Goal: Obtain resource: Download file/media

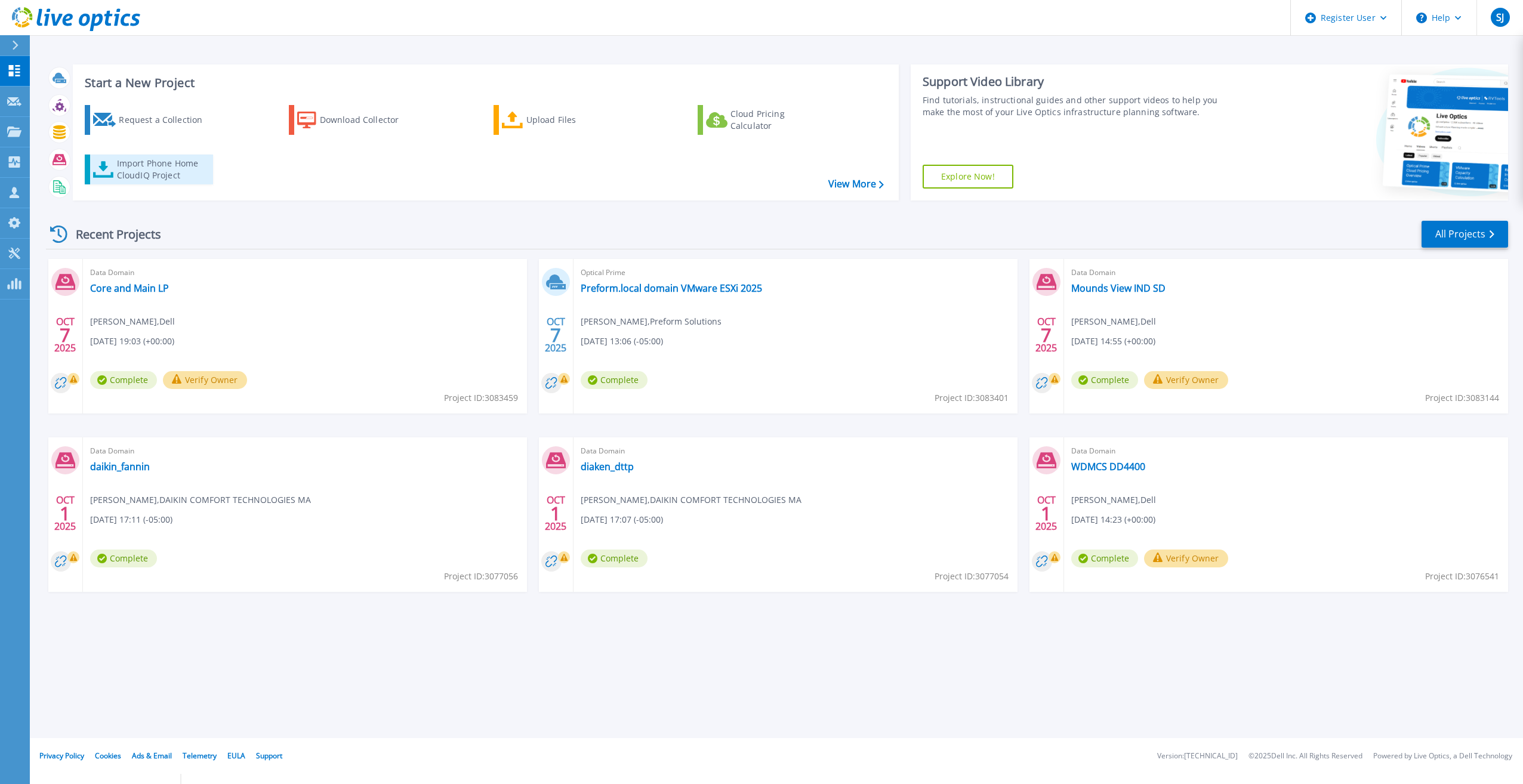
click at [157, 163] on div "Import Phone Home CloudIQ Project" at bounding box center [163, 169] width 93 height 24
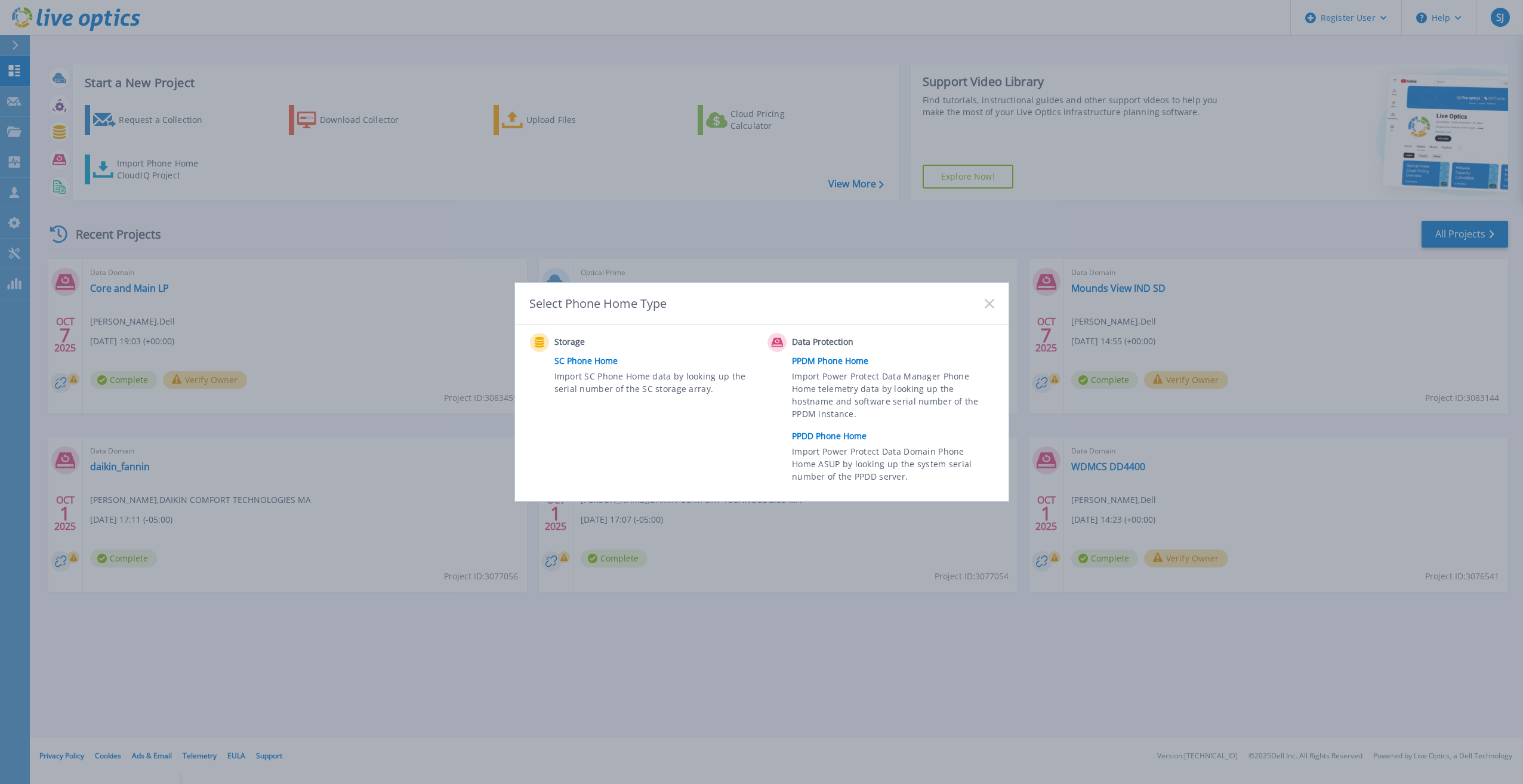
click at [833, 441] on link "PPDD Phone Home" at bounding box center [896, 436] width 208 height 17
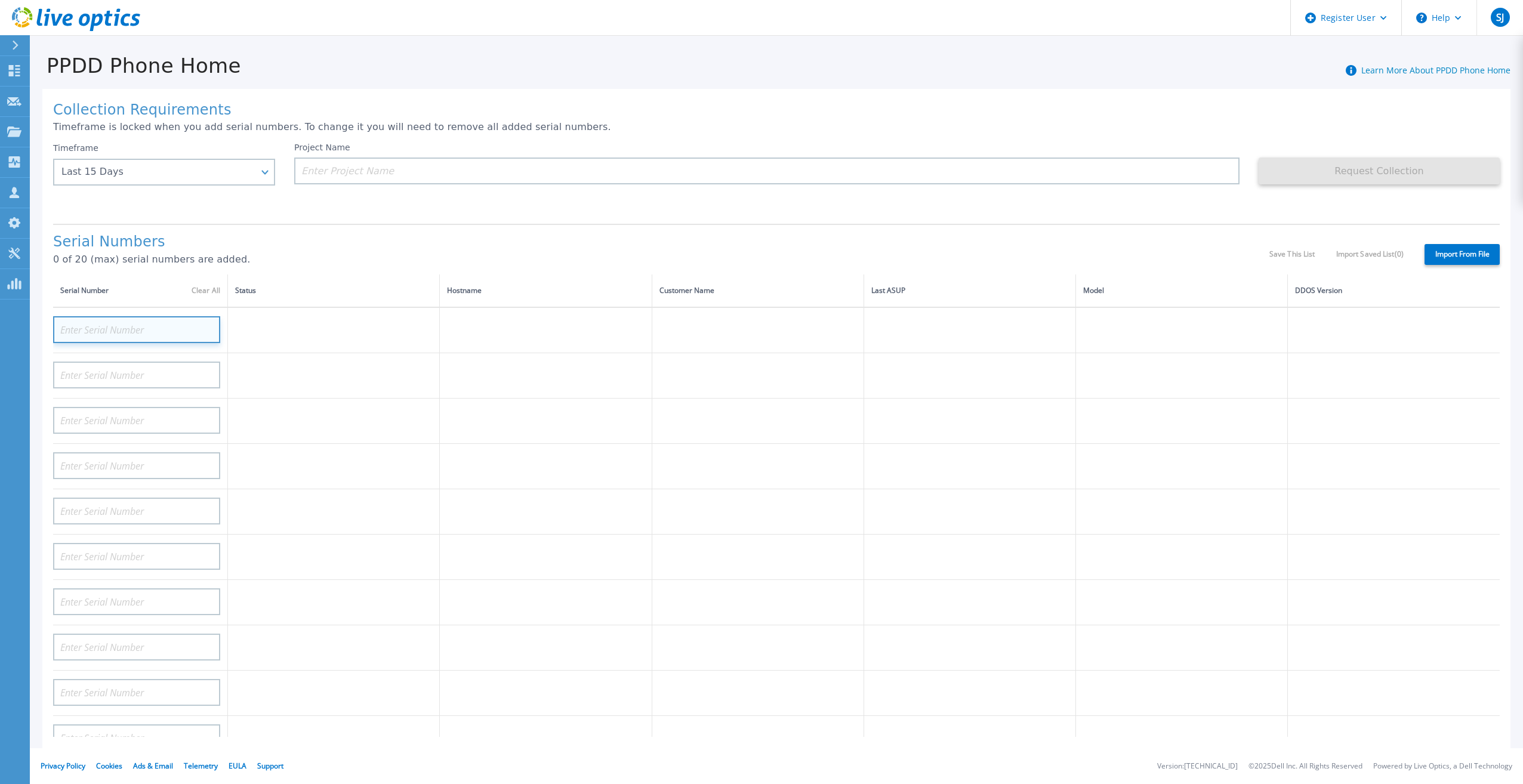
paste input "APM00180108151"
type input "APM00180108151"
click at [350, 382] on td at bounding box center [334, 376] width 212 height 46
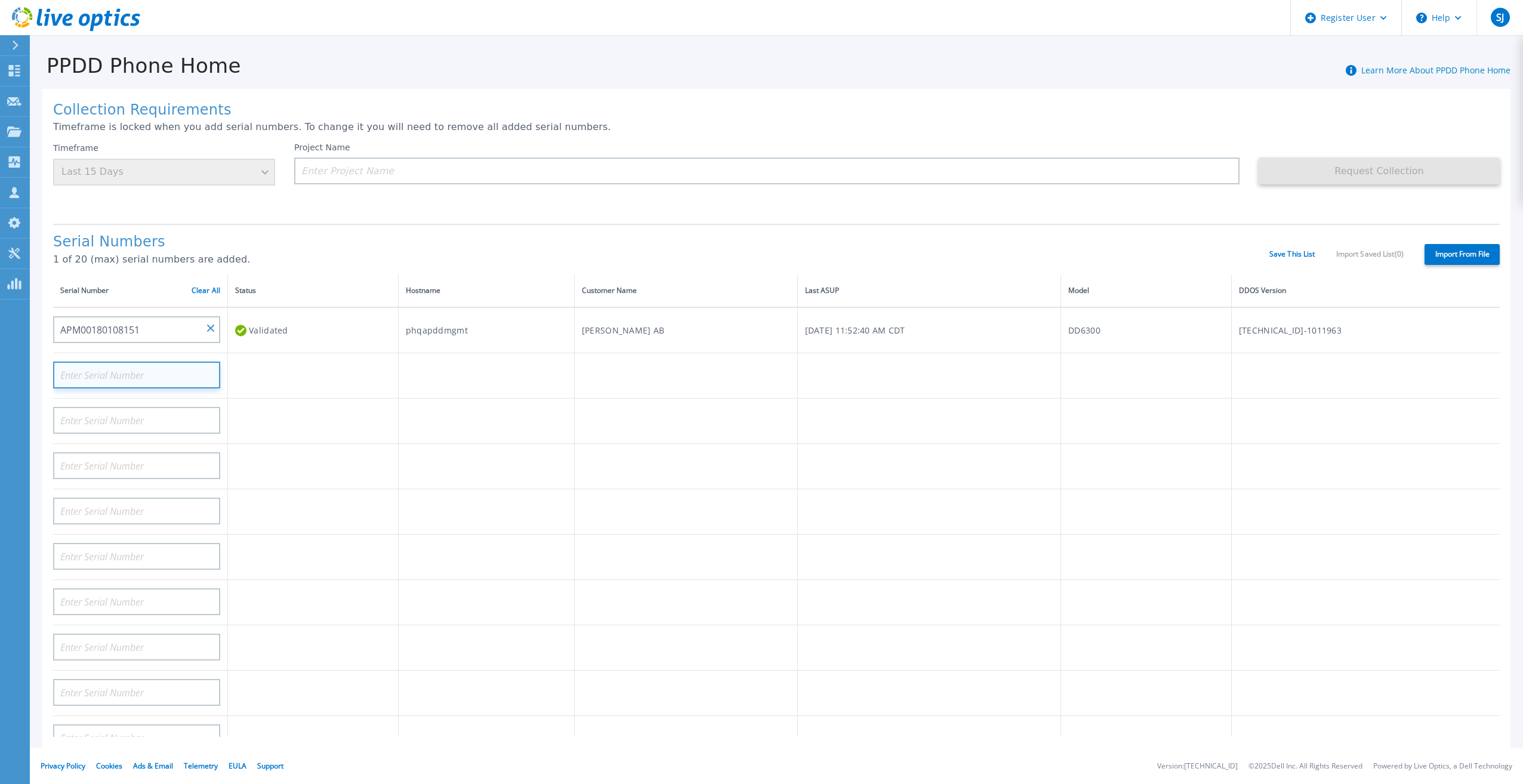
paste input "APM00180108150"
type input "APM00180108150"
click at [434, 408] on td at bounding box center [485, 421] width 176 height 46
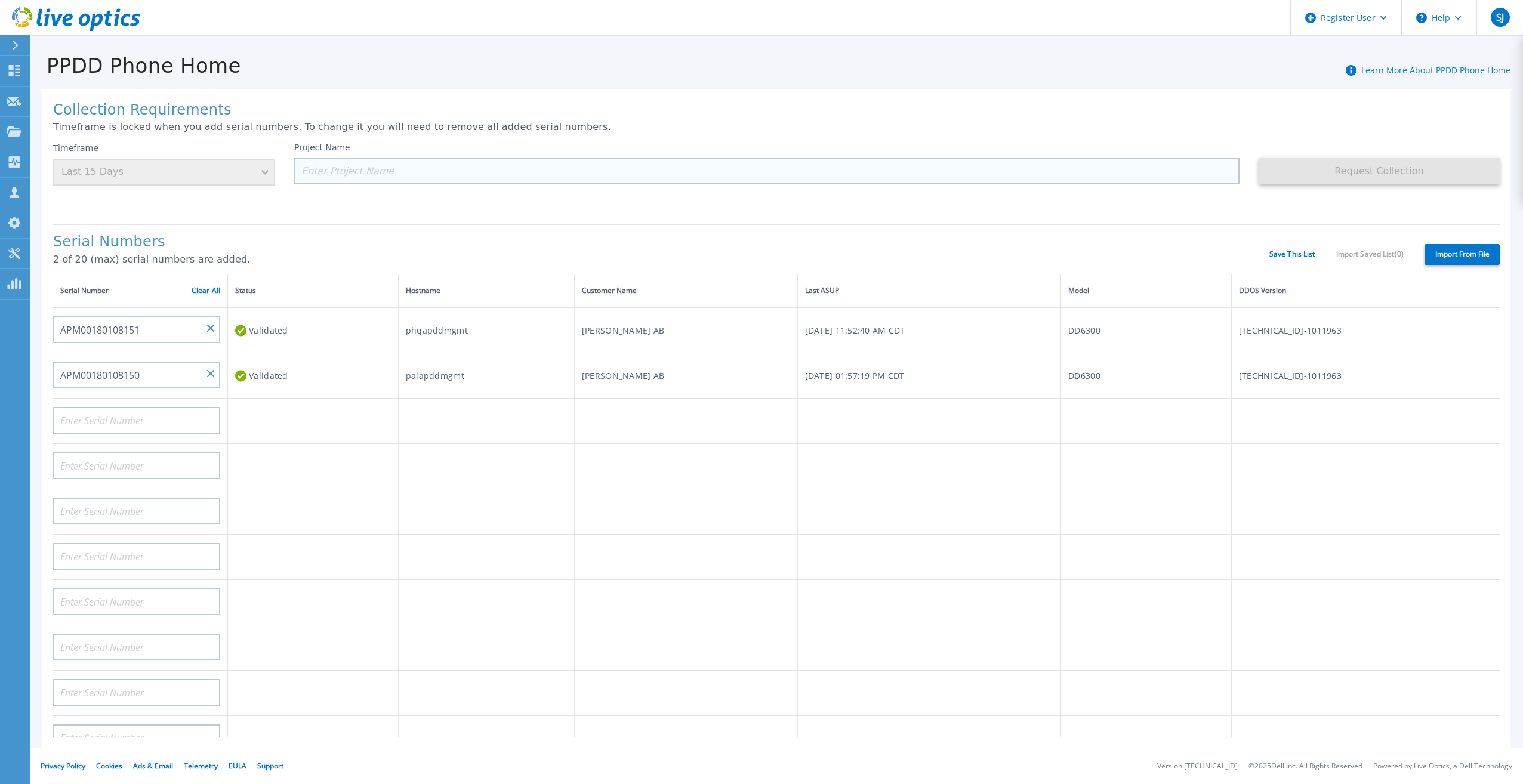
click at [572, 179] on input at bounding box center [767, 171] width 945 height 27
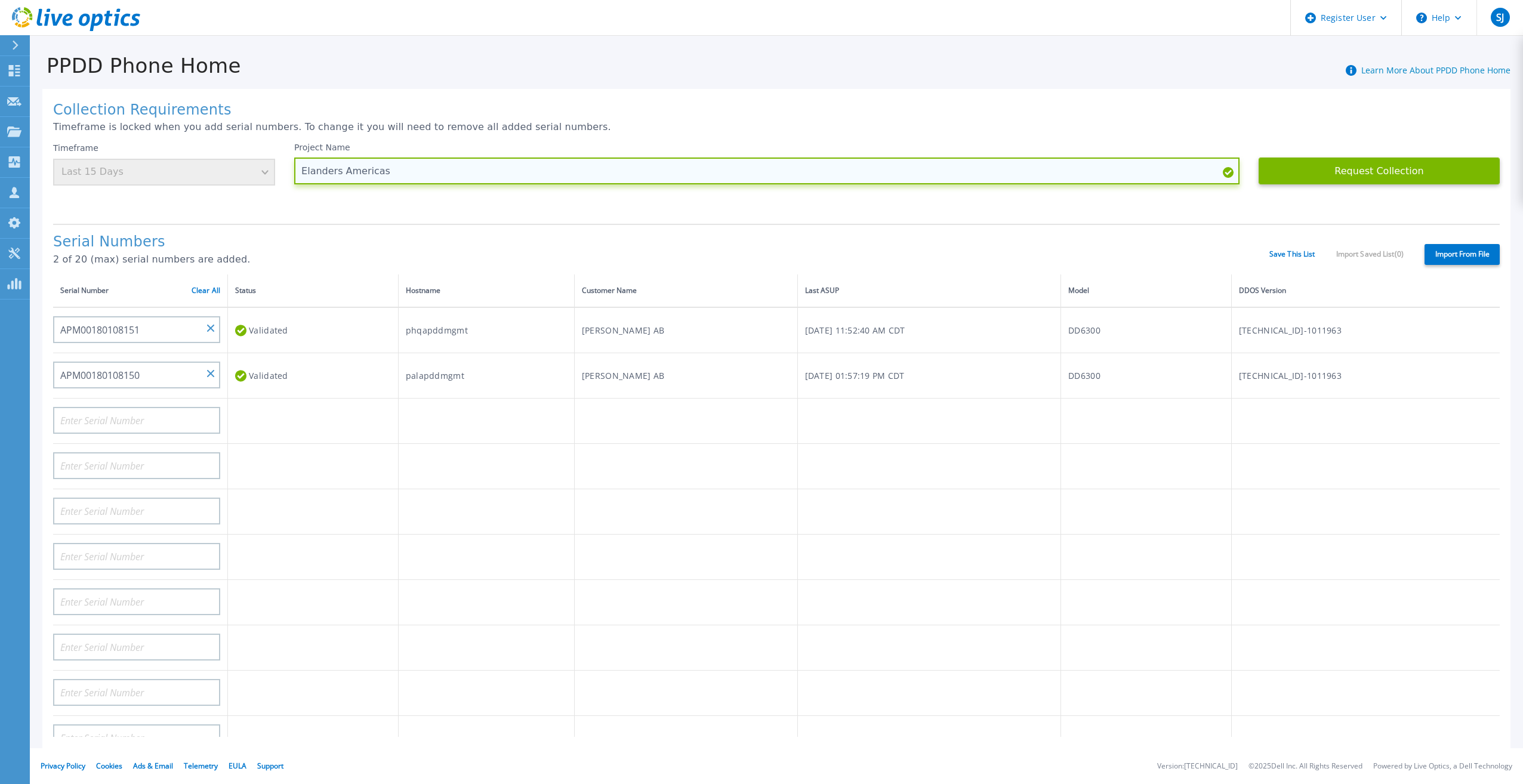
type input "Elanders Americas"
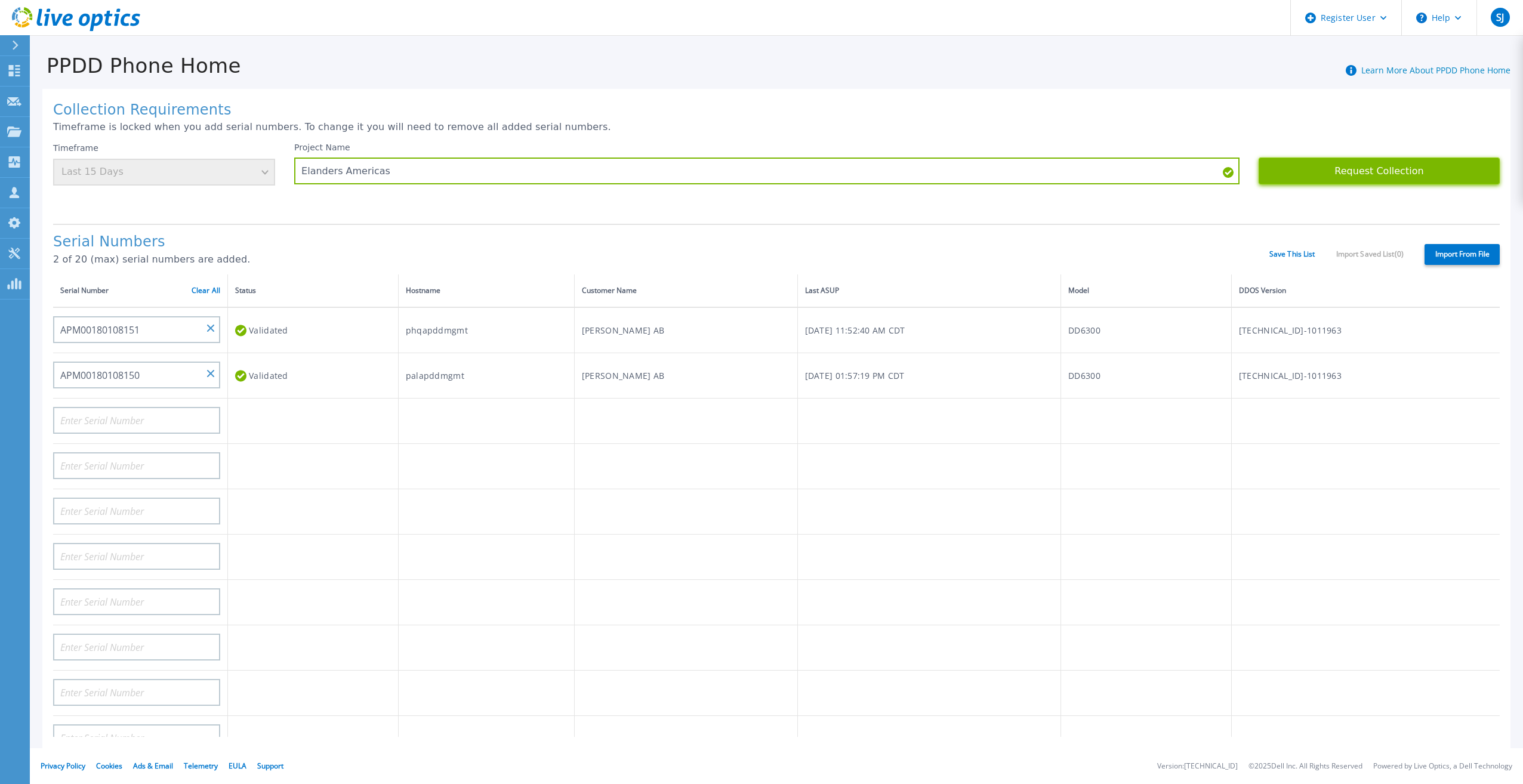
click at [1338, 168] on button "Request Collection" at bounding box center [1378, 171] width 241 height 27
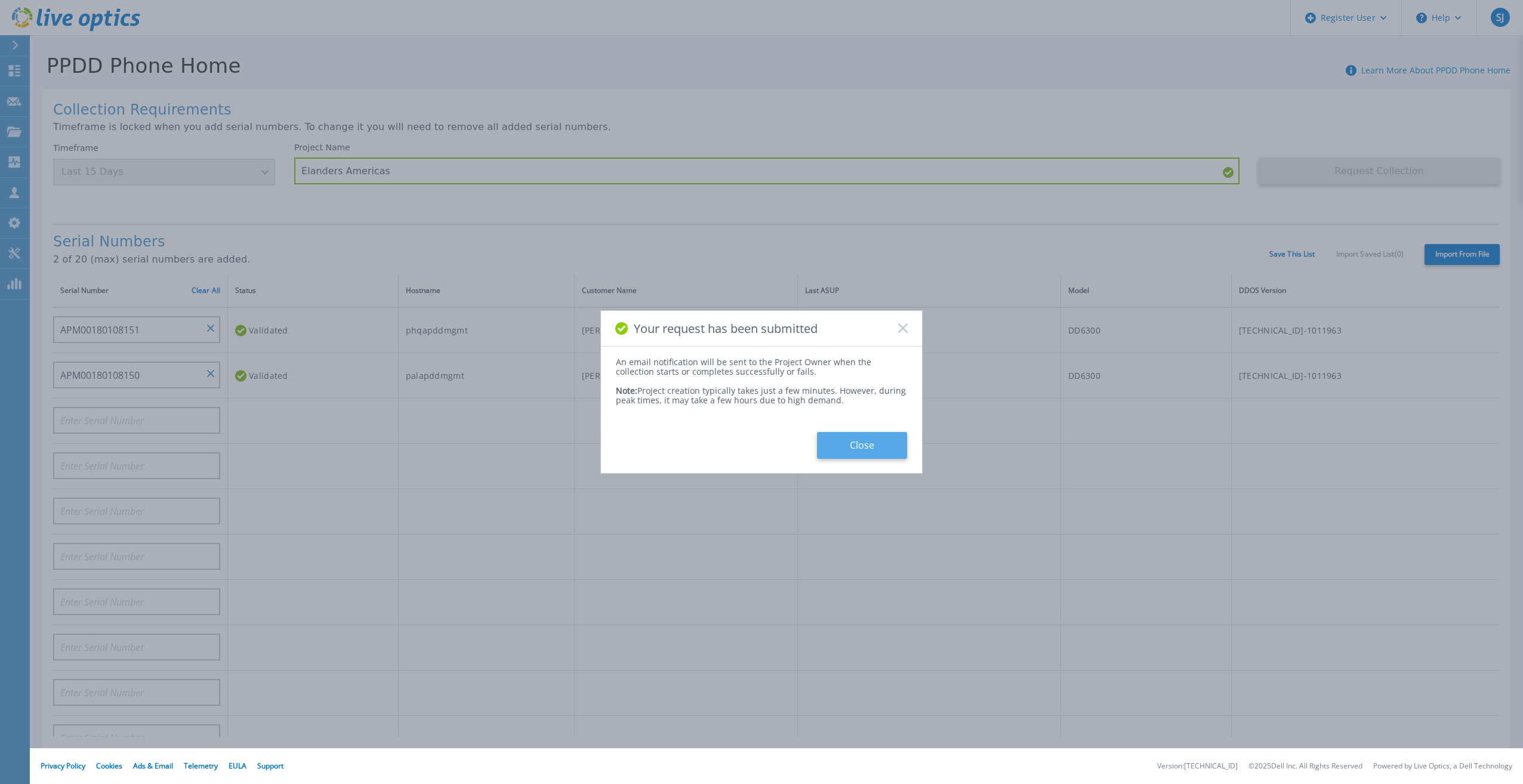
click at [848, 450] on button "Close" at bounding box center [862, 445] width 90 height 27
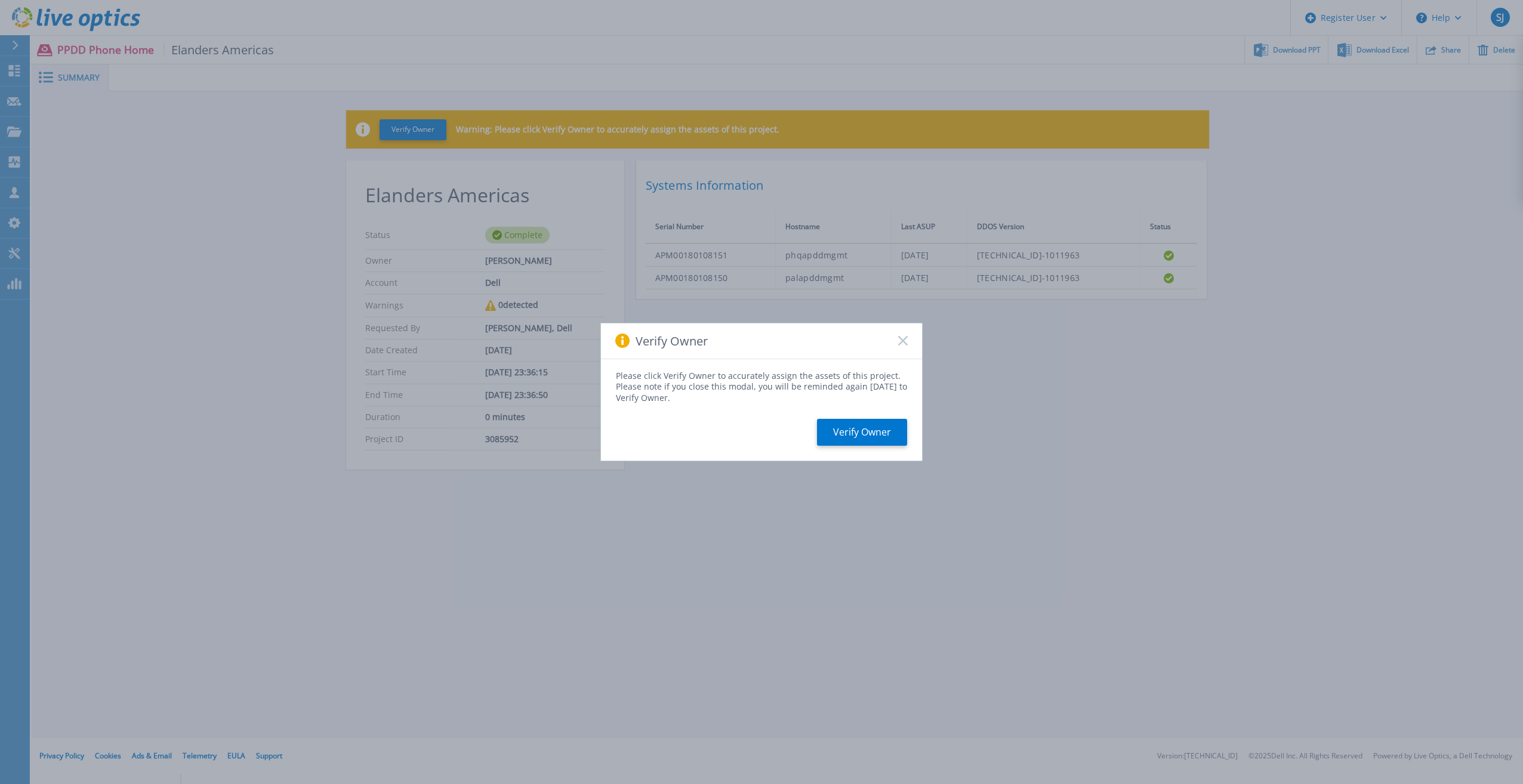
click at [899, 342] on icon at bounding box center [903, 341] width 10 height 10
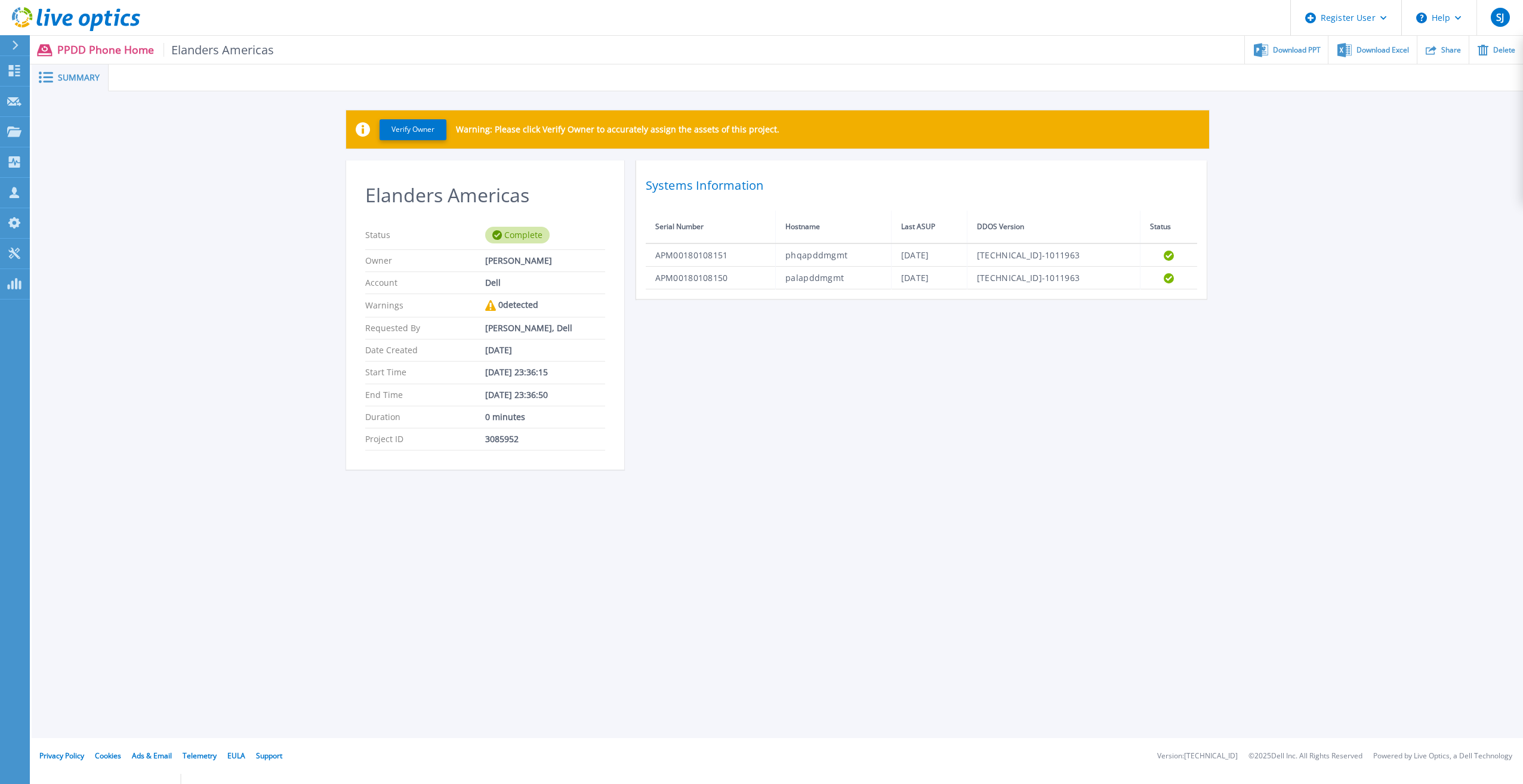
click at [1266, 33] on header "Register User Help SJ Dell User Sam Jacobs Sam.Jacobs@dell.com Dell My Profile …" at bounding box center [761, 17] width 1523 height 36
click at [1274, 44] on div "Download PPT" at bounding box center [1285, 49] width 83 height 28
click at [1304, 40] on div "Download PPT" at bounding box center [1285, 49] width 83 height 28
